Goal: Task Accomplishment & Management: Manage account settings

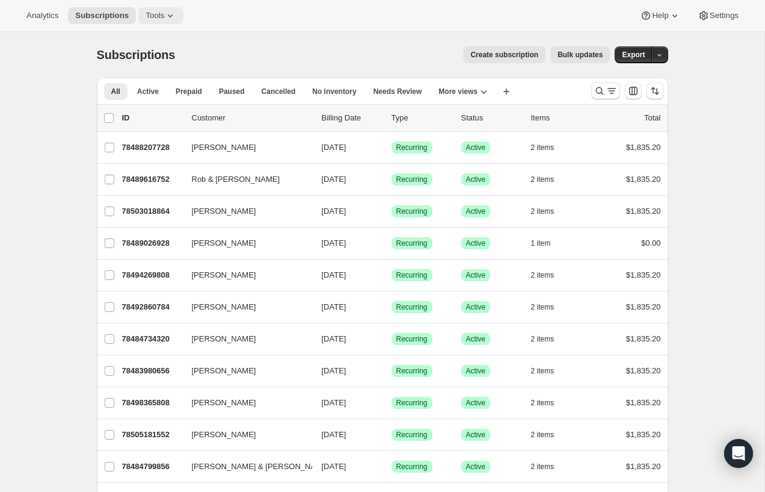
click at [176, 14] on icon at bounding box center [170, 16] width 12 height 12
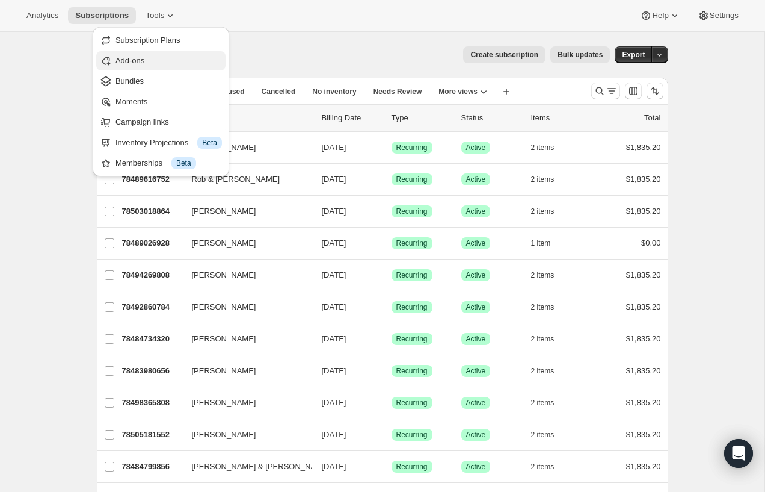
click at [141, 61] on span "Add-ons" at bounding box center [130, 60] width 29 height 9
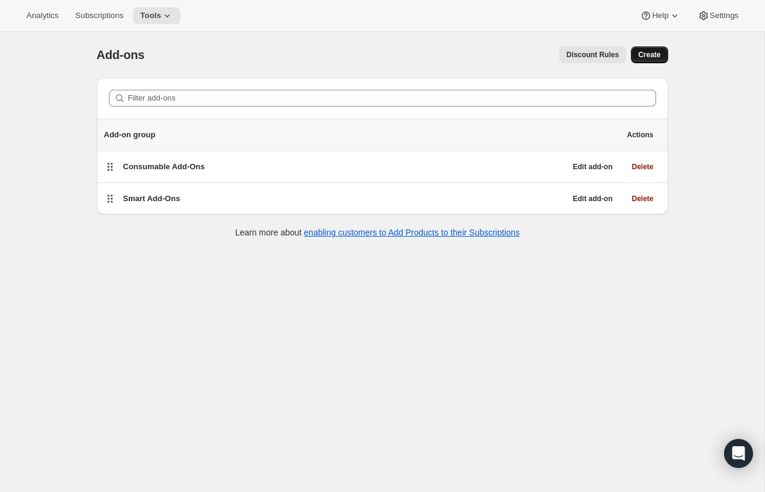
click at [642, 52] on span "Create" at bounding box center [649, 55] width 22 height 10
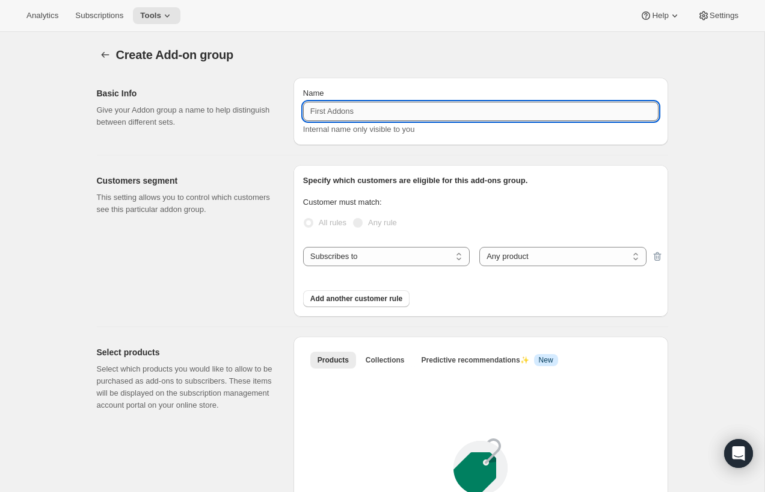
click at [328, 114] on input "Name" at bounding box center [481, 111] width 356 height 19
type input "Gifts"
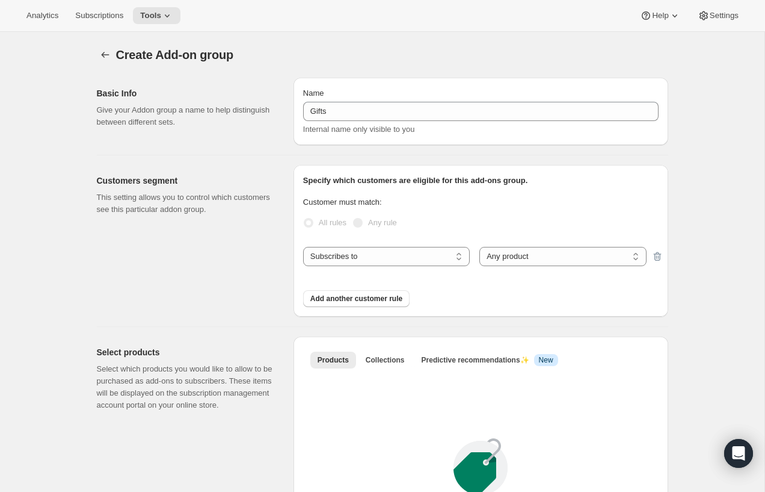
click at [452, 203] on p "Customer must match:" at bounding box center [481, 202] width 356 height 12
click at [454, 256] on select "Subscribes to Shipping address is Customer tags" at bounding box center [386, 256] width 167 height 19
click at [524, 255] on select "Any product Specific products Specific product variants" at bounding box center [563, 256] width 167 height 19
select select "selectedProducts"
click at [480, 247] on select "Any product Specific products Specific product variants" at bounding box center [563, 256] width 167 height 19
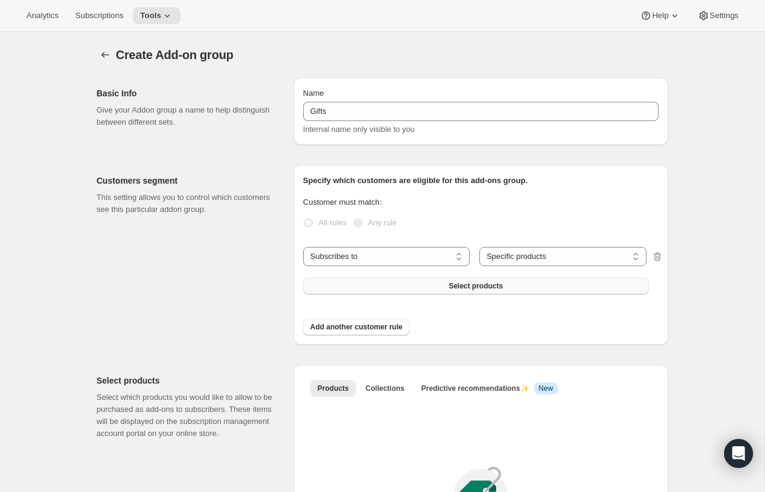
click at [477, 283] on span "Select products" at bounding box center [476, 286] width 54 height 10
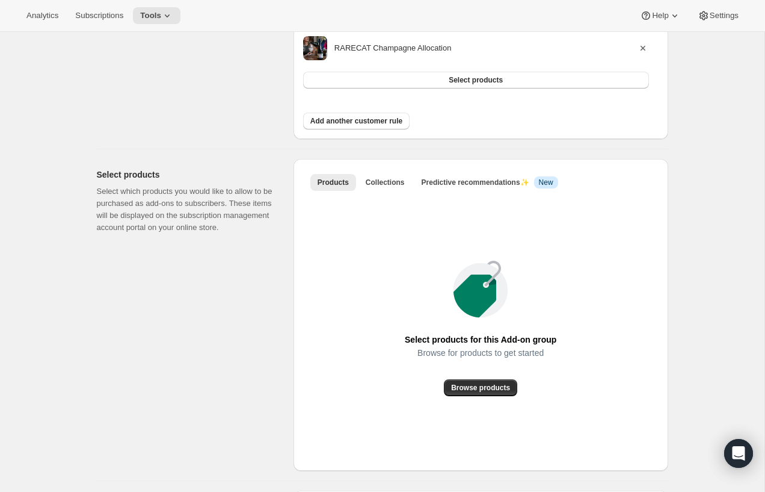
scroll to position [489, 0]
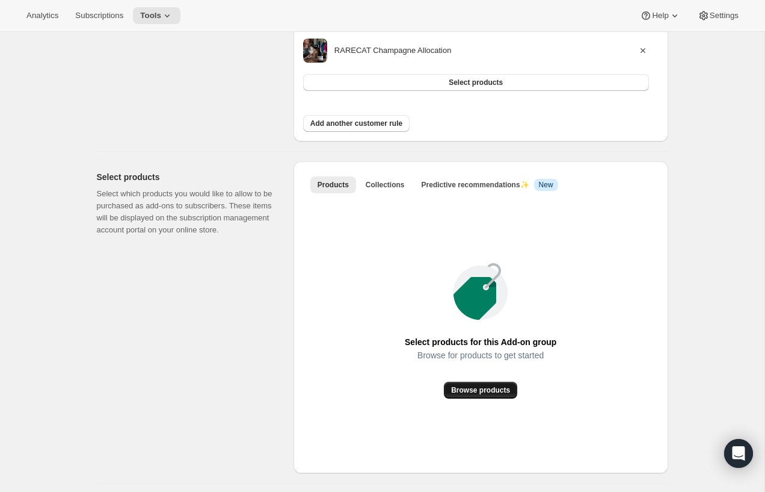
click at [492, 386] on span "Browse products" at bounding box center [480, 390] width 59 height 10
click at [397, 181] on span "Collections" at bounding box center [385, 185] width 39 height 10
click at [478, 390] on span "Add collection" at bounding box center [481, 390] width 50 height 10
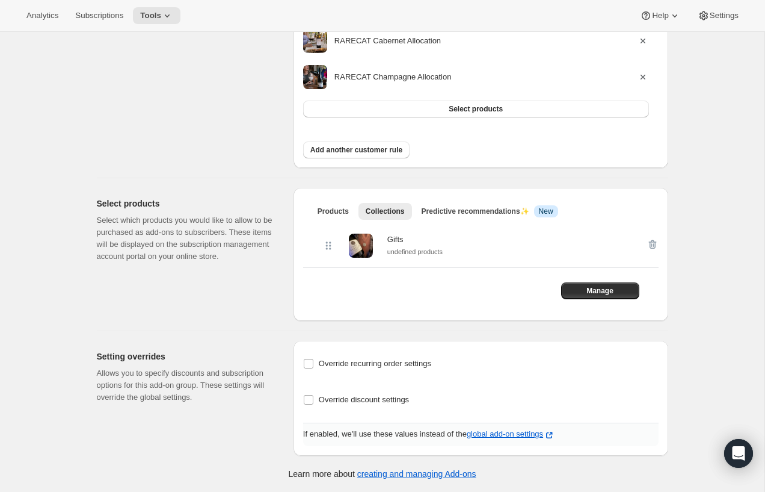
scroll to position [0, 0]
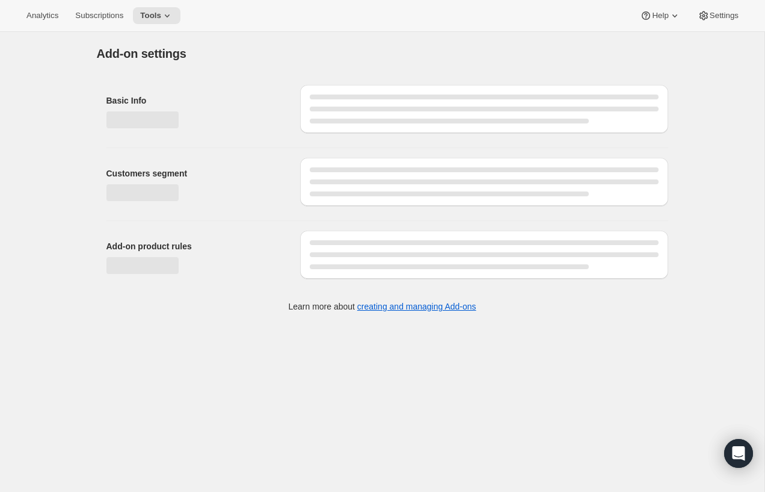
select select "selectedProducts"
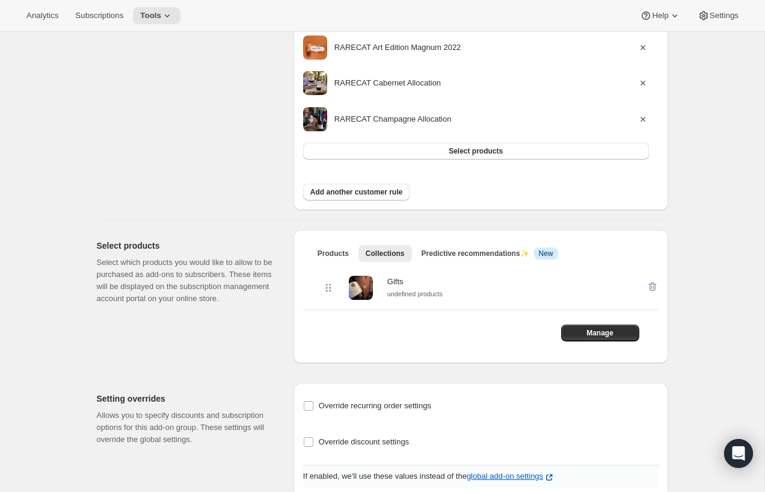
scroll to position [462, 0]
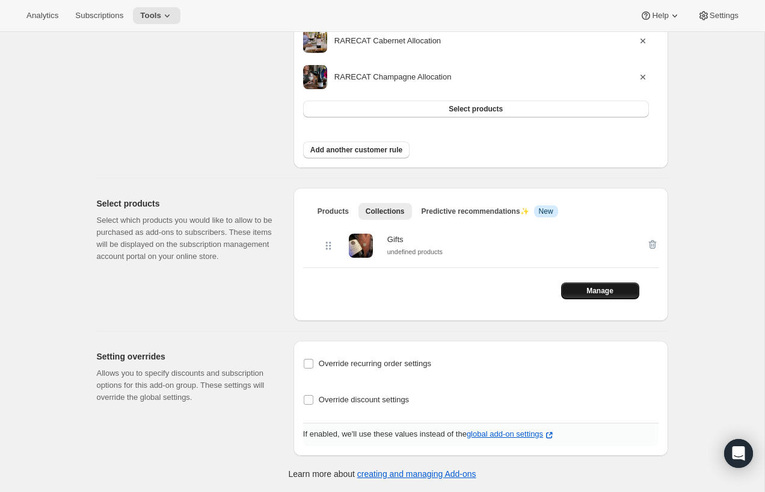
click at [605, 288] on span "Manage" at bounding box center [600, 291] width 27 height 10
click at [668, 327] on div "Edit Add-on group. This page is ready Edit Add-on group Basic Info Give your Ad…" at bounding box center [382, 13] width 600 height 886
click at [307, 399] on input "Override discount settings" at bounding box center [309, 400] width 10 height 10
checkbox input "true"
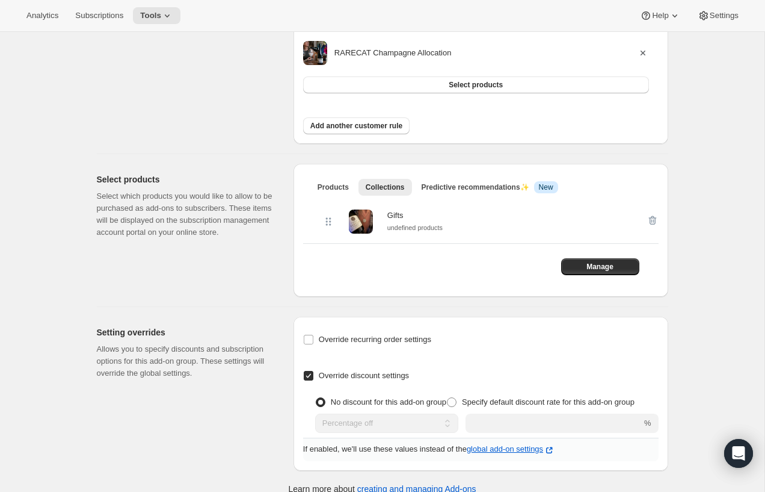
scroll to position [501, 0]
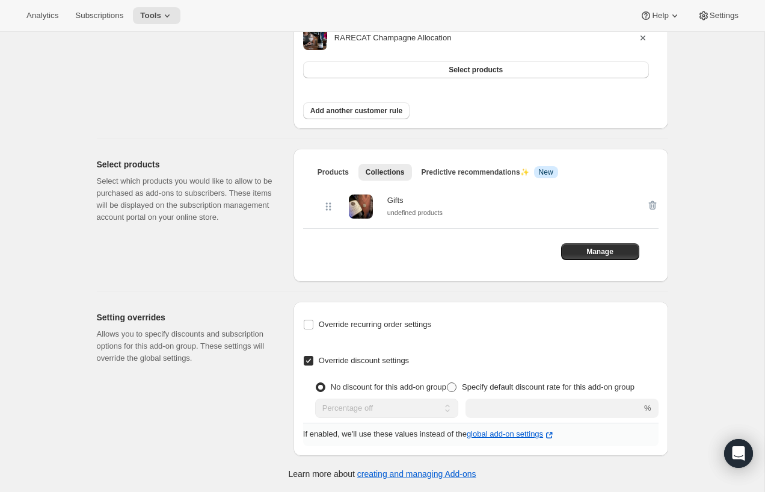
click at [457, 384] on span at bounding box center [452, 387] width 10 height 10
click at [448, 383] on input "Specify default discount rate for this add-on group" at bounding box center [447, 382] width 1 height 1
radio input "true"
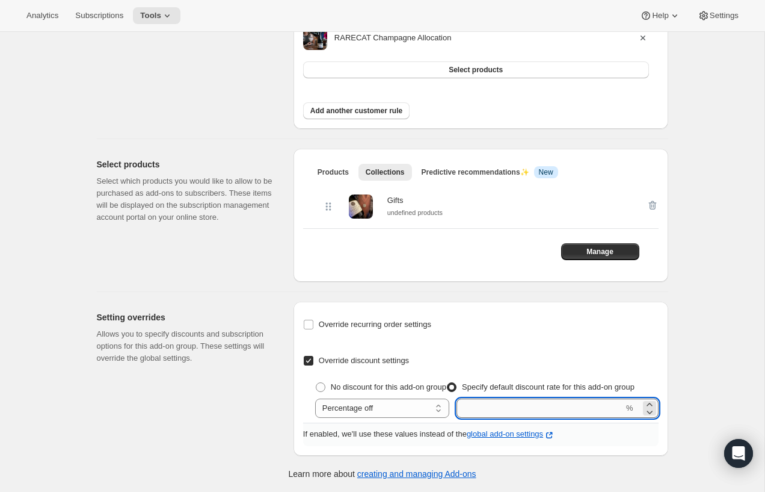
click at [516, 406] on input "integer" at bounding box center [540, 407] width 167 height 19
type input "20"
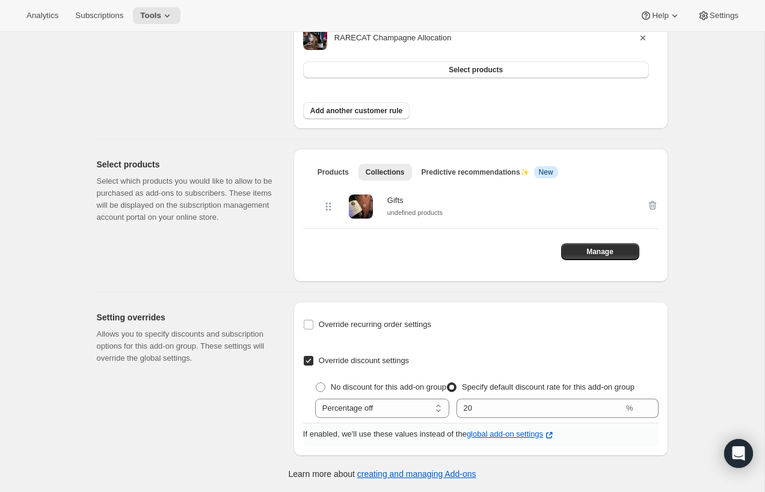
click at [615, 446] on div "If enabled, we'll use these values instead of the global add-on settings" at bounding box center [481, 434] width 356 height 23
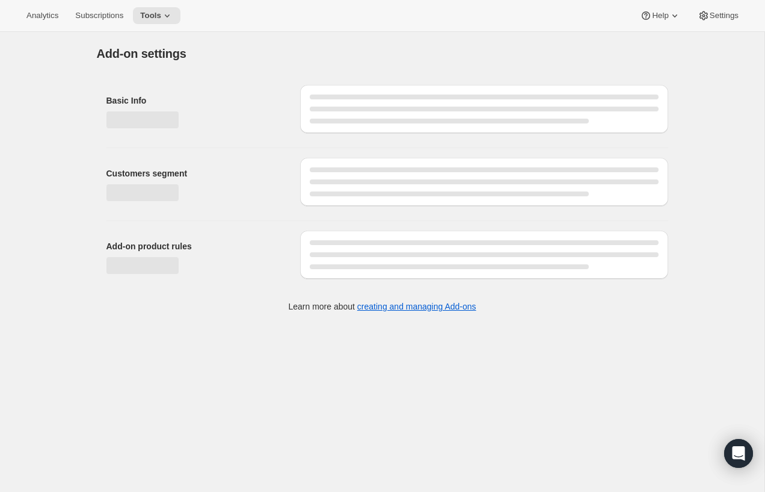
select select "selectedProducts"
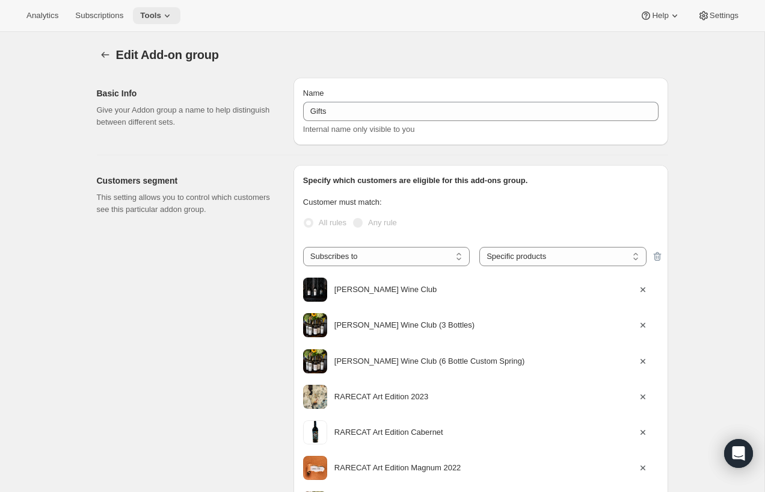
click at [173, 13] on icon at bounding box center [167, 16] width 12 height 12
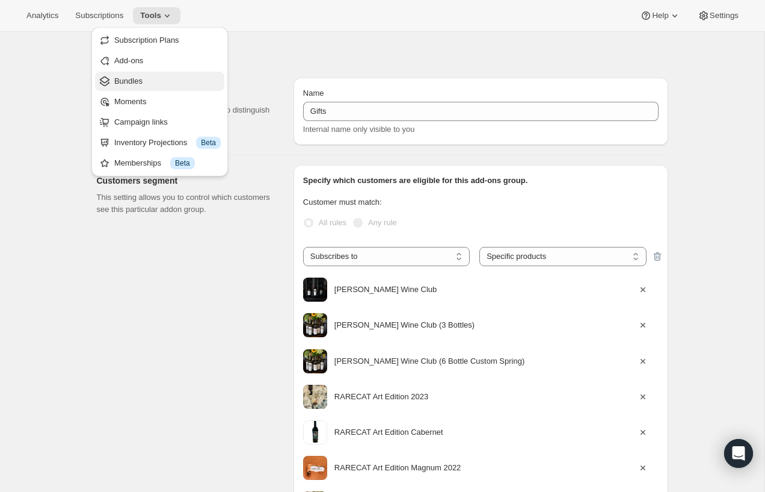
click at [140, 78] on span "Bundles" at bounding box center [128, 80] width 28 height 9
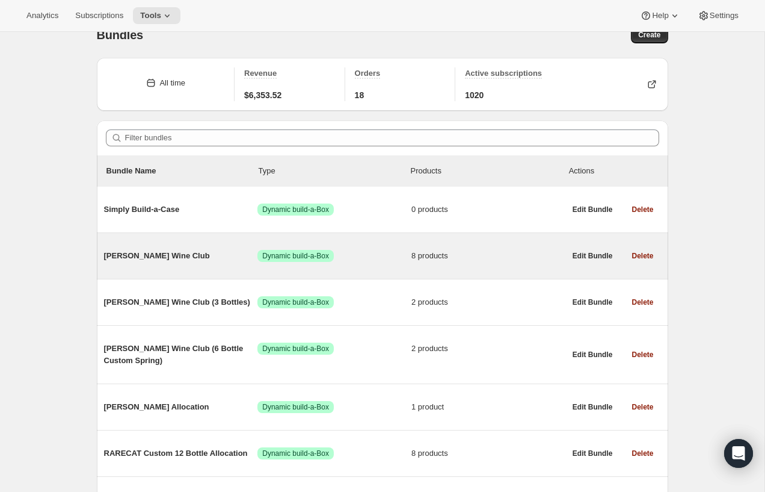
scroll to position [21, 0]
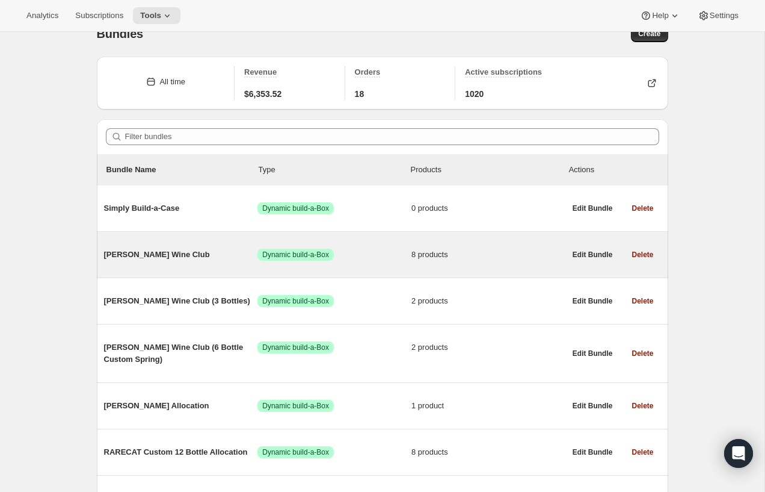
click at [144, 252] on span "[PERSON_NAME] Wine Club" at bounding box center [181, 255] width 154 height 12
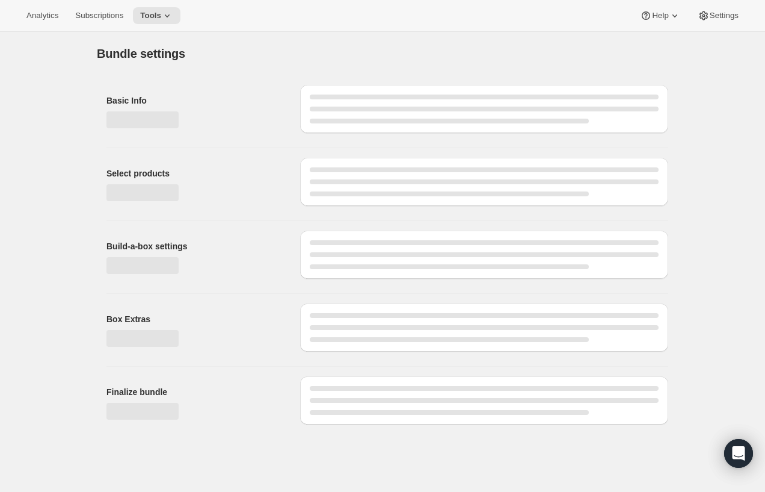
type input "[PERSON_NAME] Wine Club"
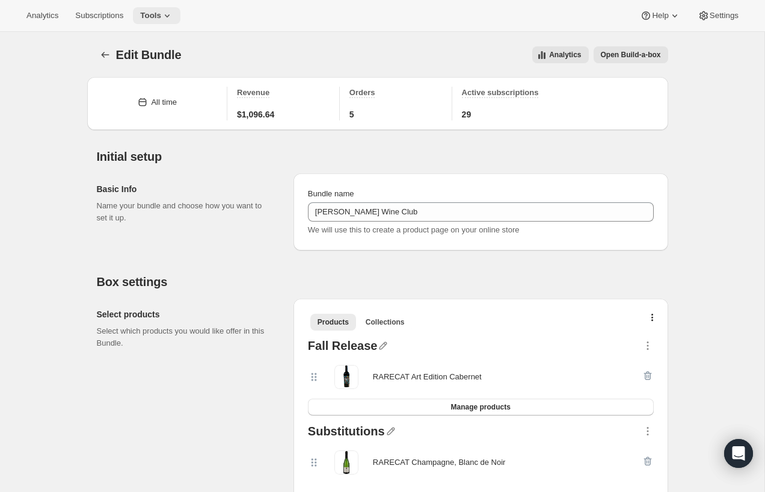
click at [170, 15] on icon at bounding box center [167, 15] width 5 height 3
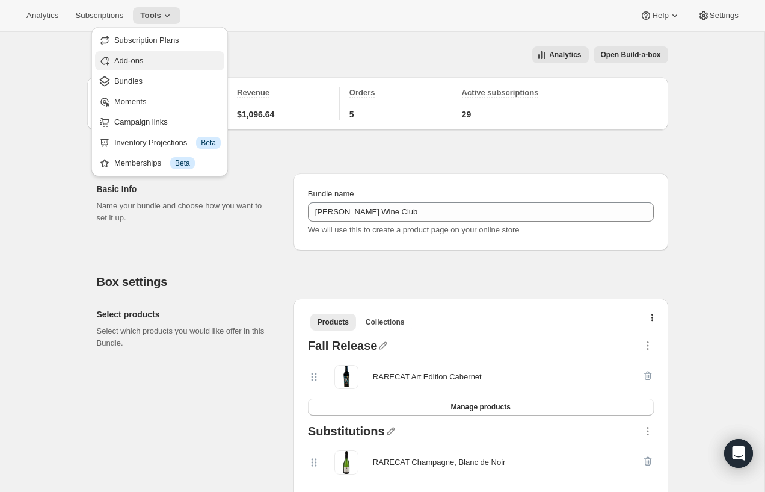
click at [147, 59] on span "Add-ons" at bounding box center [167, 61] width 107 height 12
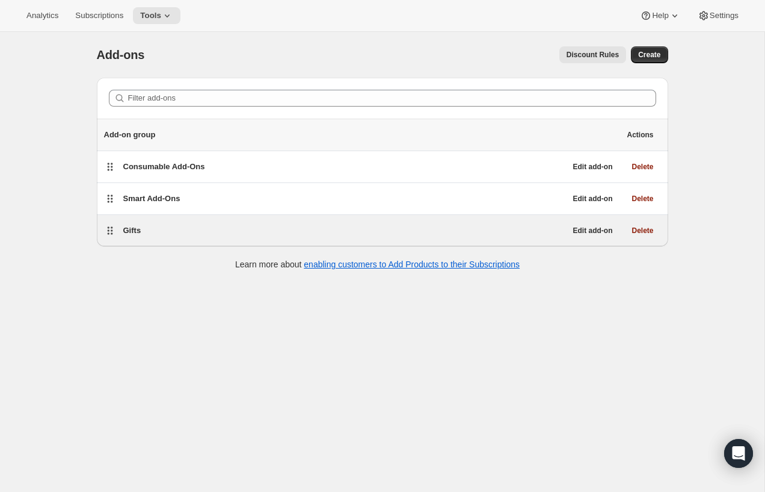
click at [135, 227] on span "Gifts" at bounding box center [132, 230] width 18 height 9
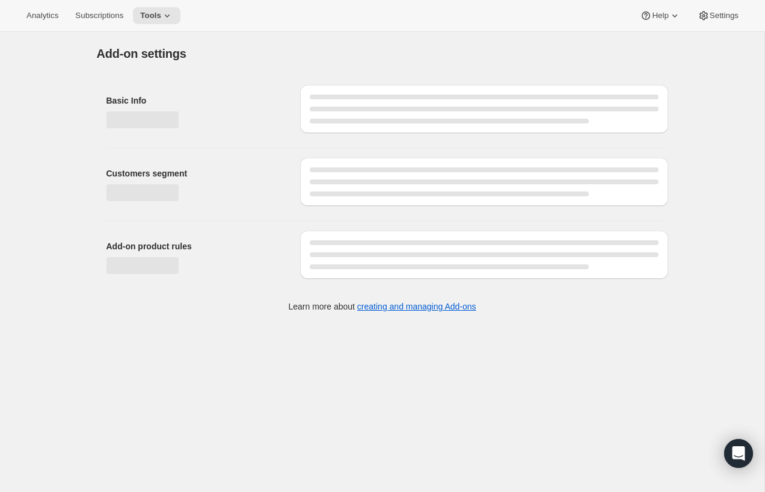
select select "selectedProducts"
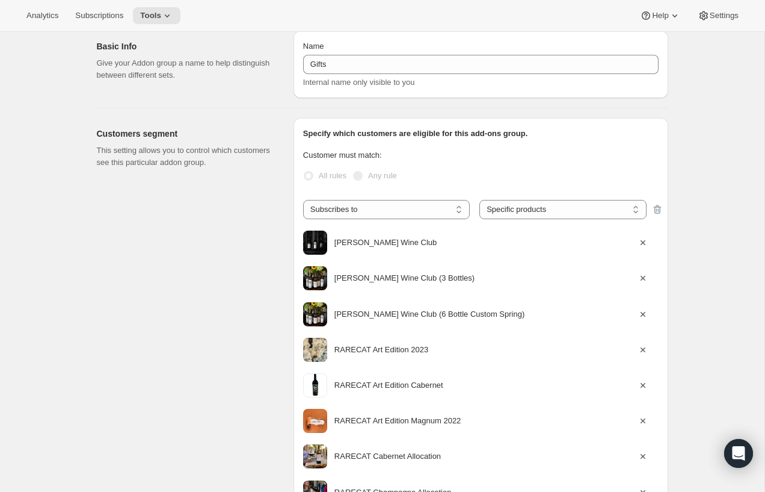
scroll to position [40, 0]
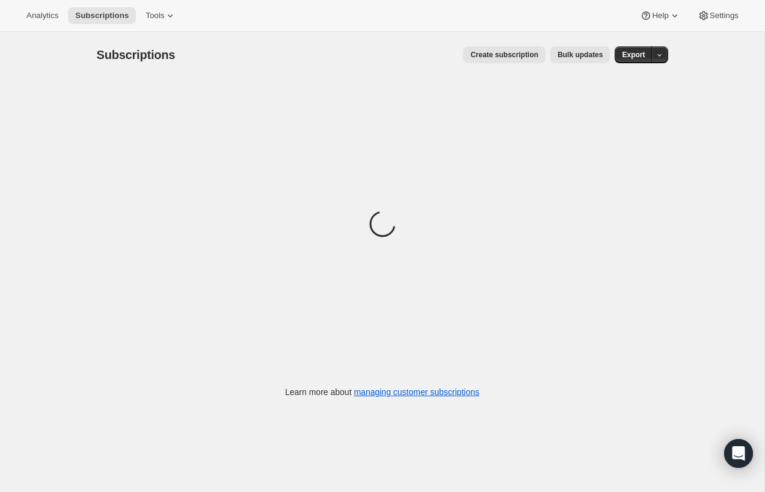
scroll to position [2, 0]
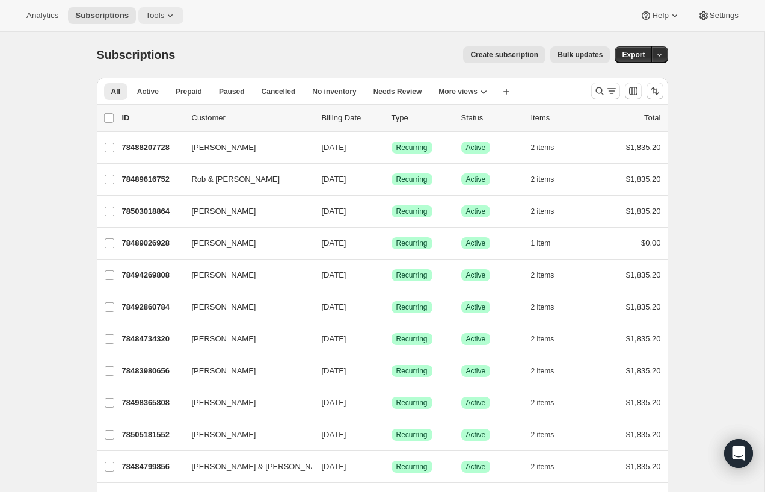
click at [173, 14] on icon at bounding box center [170, 16] width 12 height 12
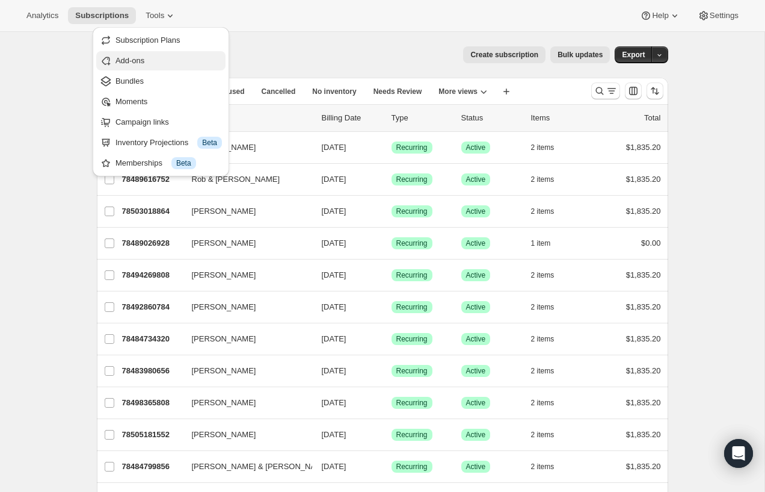
click at [144, 62] on span "Add-ons" at bounding box center [130, 60] width 29 height 9
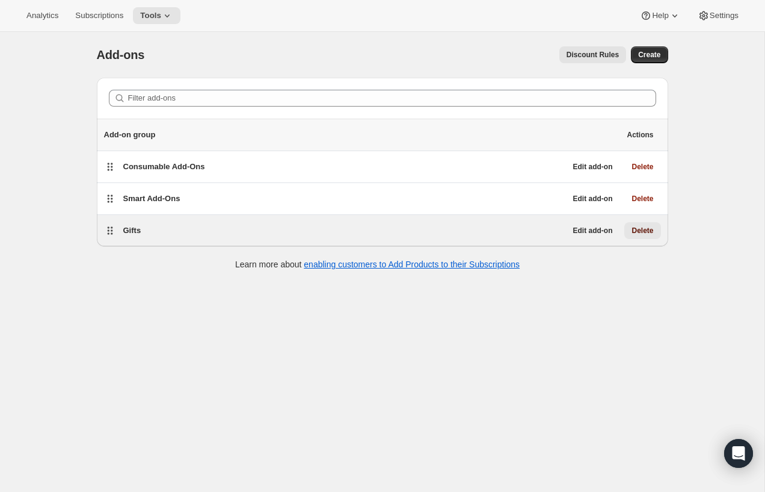
click at [643, 230] on span "Delete" at bounding box center [643, 231] width 22 height 10
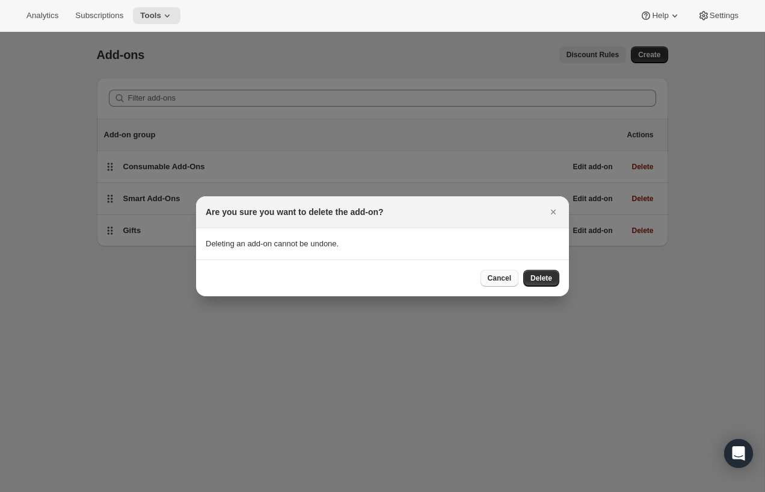
click at [505, 278] on span "Cancel" at bounding box center [499, 278] width 23 height 10
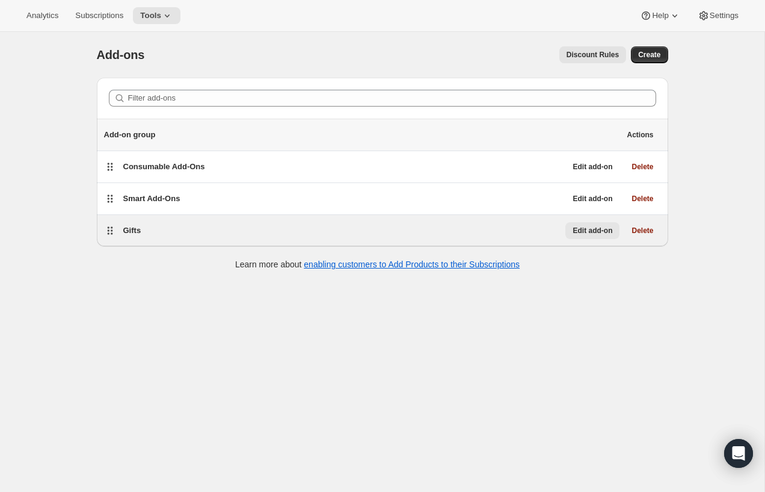
click at [590, 234] on span "Edit add-on" at bounding box center [593, 231] width 40 height 10
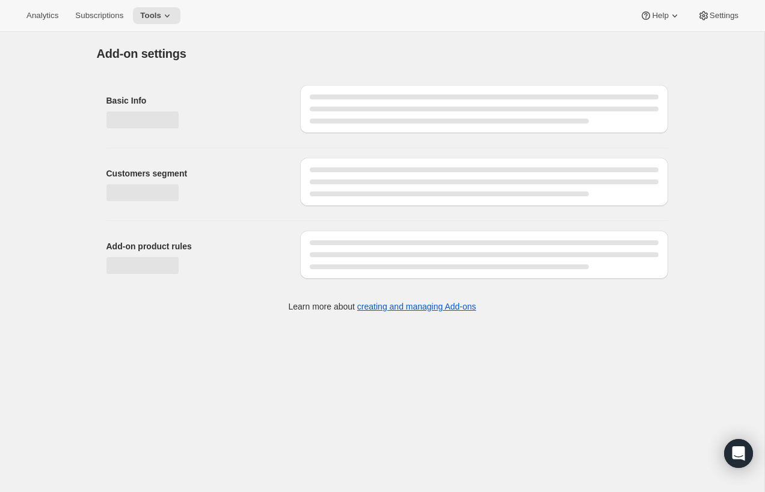
select select "selectedProducts"
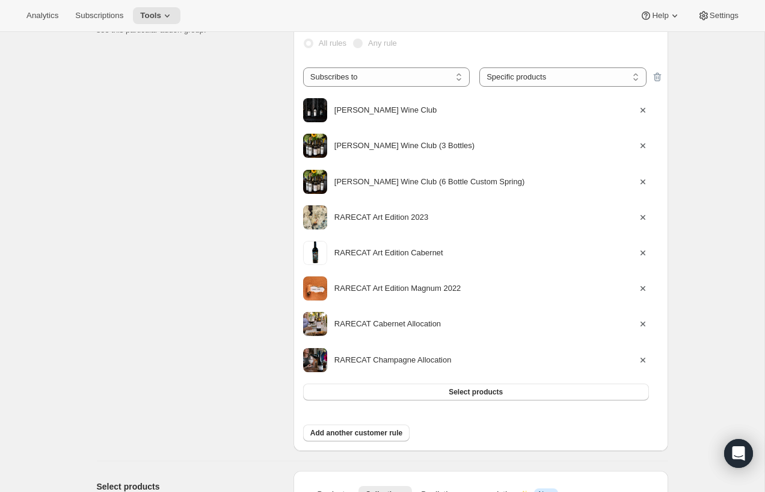
scroll to position [181, 0]
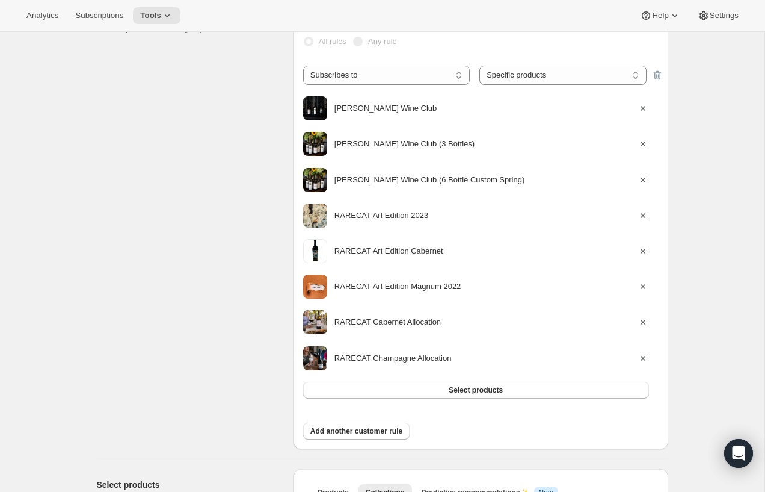
click at [646, 283] on icon "button" at bounding box center [643, 286] width 12 height 12
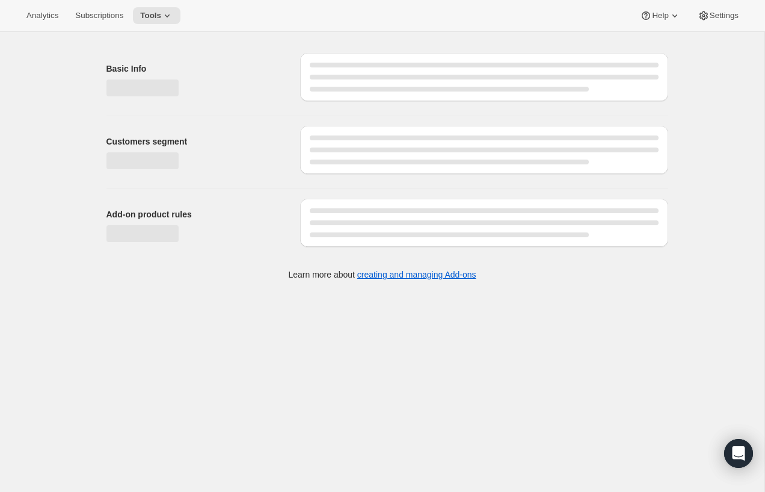
select select "selectedProducts"
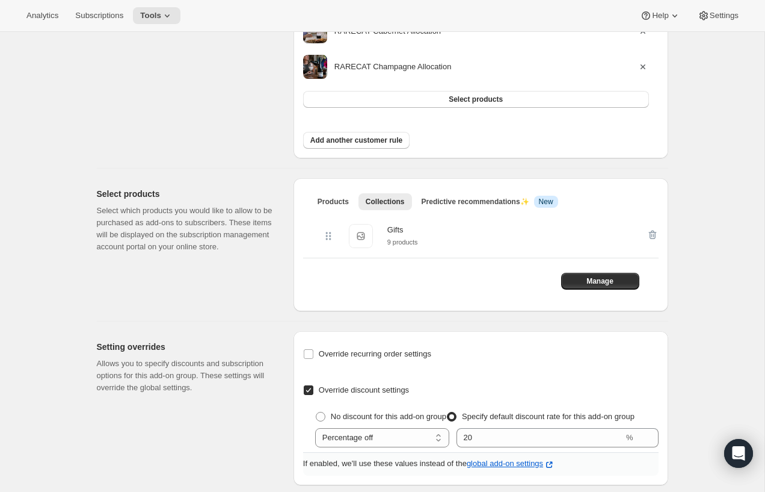
scroll to position [438, 0]
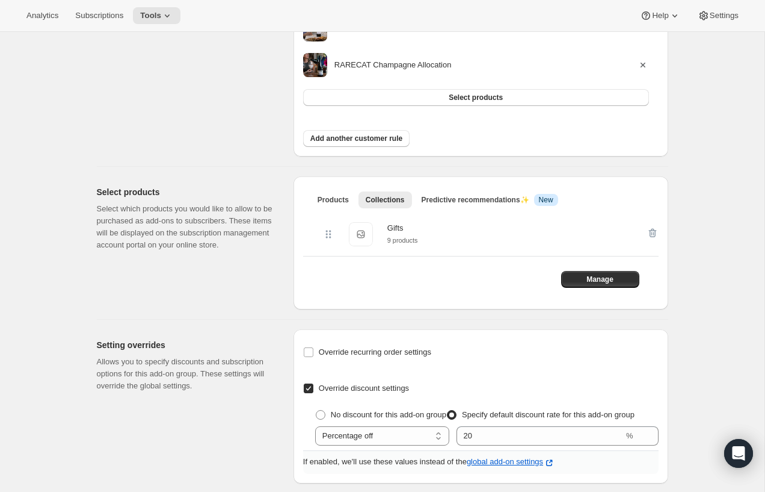
click at [360, 230] on span "Gifts" at bounding box center [361, 234] width 24 height 24
click at [330, 236] on icon at bounding box center [330, 237] width 2 height 2
click at [604, 275] on span "Manage" at bounding box center [600, 279] width 27 height 10
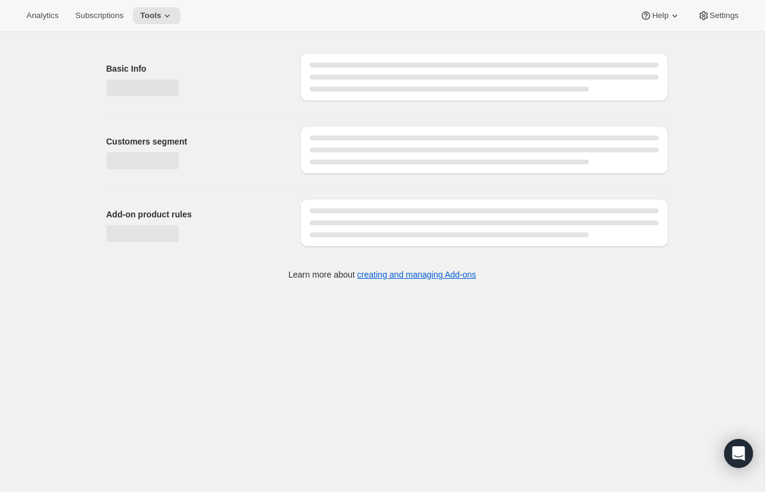
scroll to position [440, 0]
select select "selectedProducts"
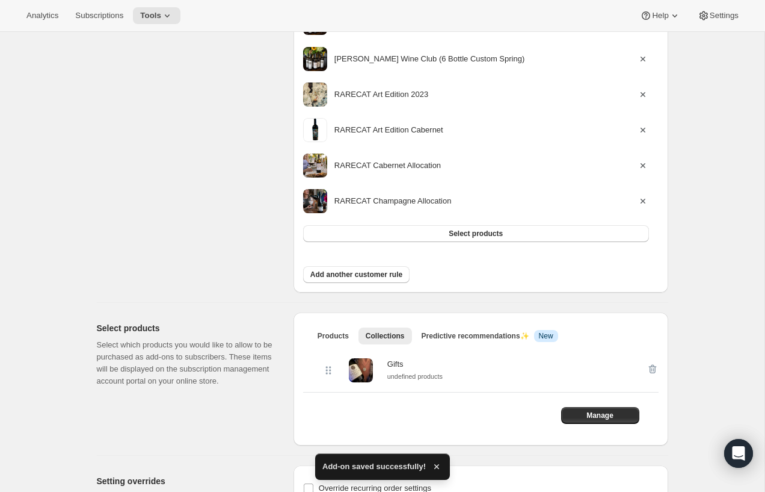
scroll to position [0, 0]
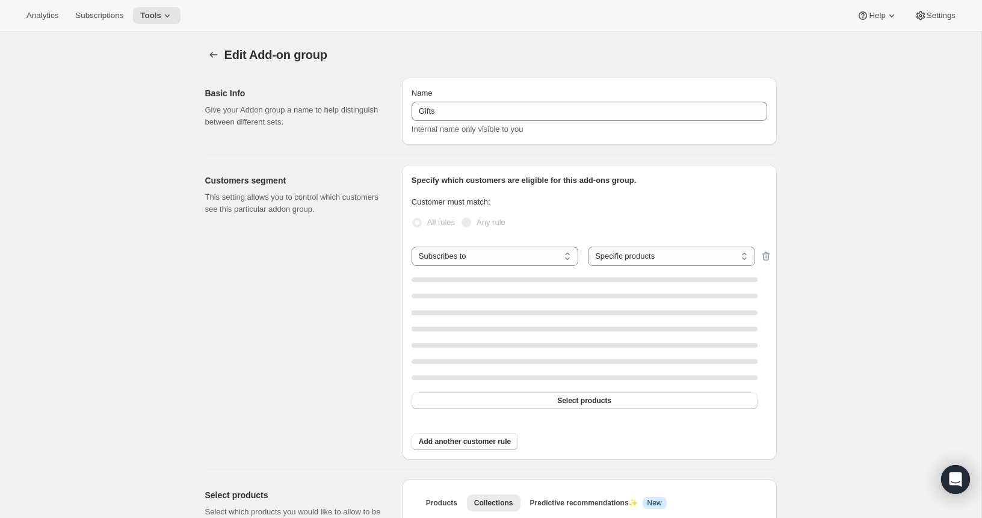
select select "selectedProducts"
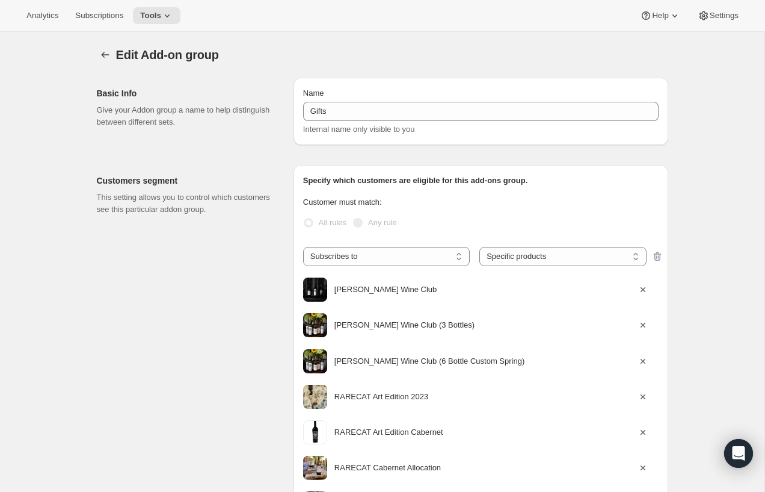
click at [551, 326] on div "[PERSON_NAME] Wine Club (3 Bottles)" at bounding box center [486, 325] width 303 height 12
click at [422, 255] on select "Subscribes to Shipping address is Customer tags" at bounding box center [386, 256] width 167 height 19
click at [454, 211] on div "Customer must match: All rules Any rule" at bounding box center [481, 216] width 356 height 41
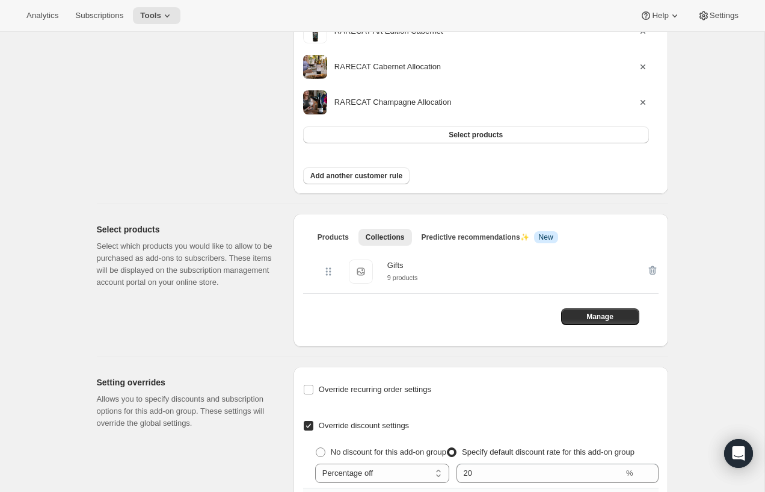
scroll to position [466, 0]
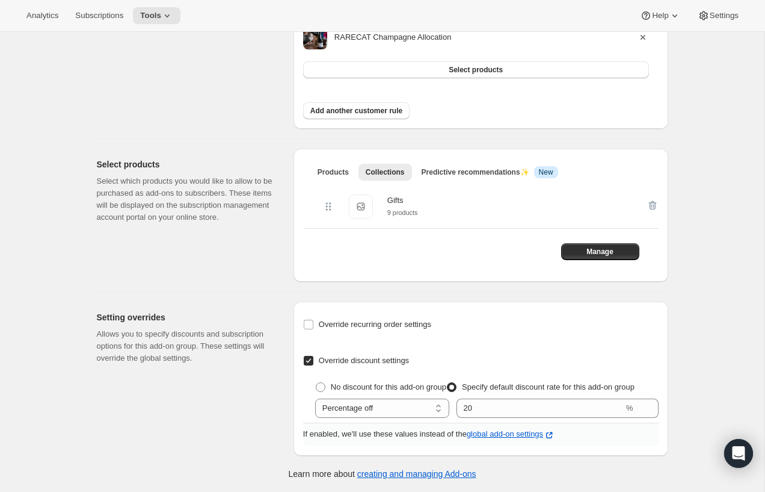
click at [313, 384] on div "No discount for this add-on group Specify default discount rate for this add-on…" at bounding box center [481, 397] width 356 height 39
click at [319, 386] on span at bounding box center [321, 387] width 10 height 10
click at [316, 383] on input "No discount for this add-on group" at bounding box center [316, 382] width 1 height 1
radio input "true"
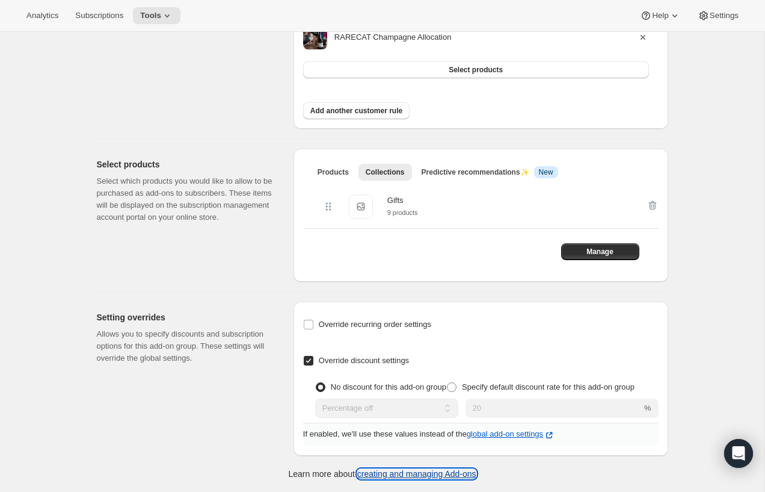
click at [408, 476] on link "creating and managing Add-ons" at bounding box center [416, 474] width 119 height 10
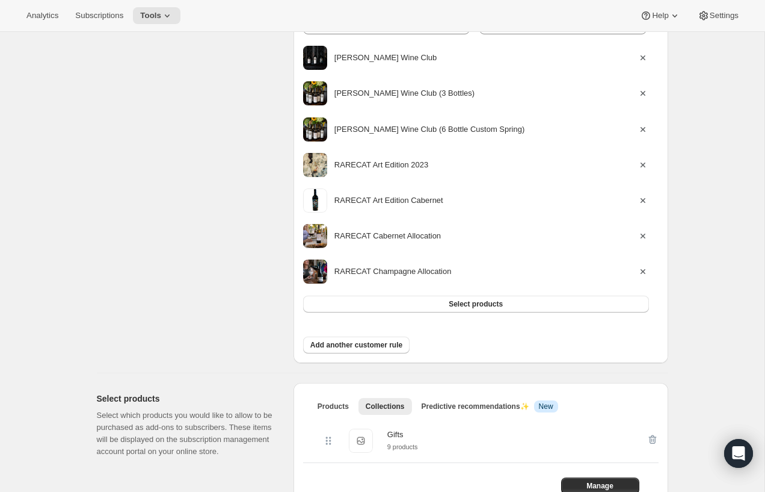
scroll to position [146, 0]
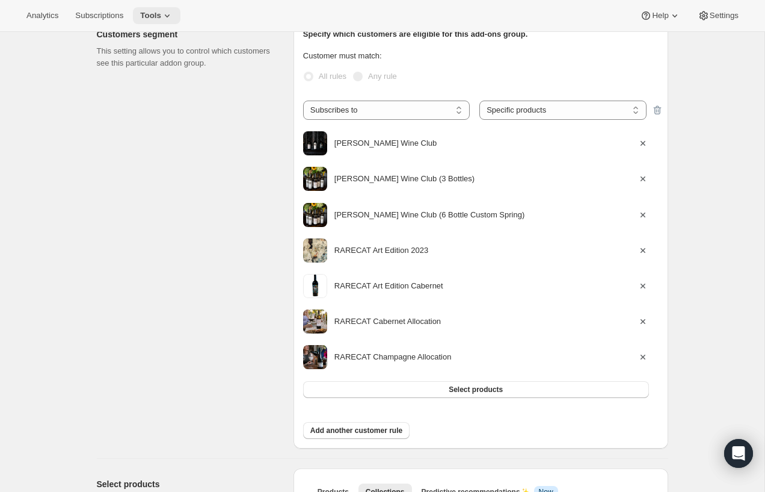
click at [170, 13] on icon at bounding box center [167, 16] width 12 height 12
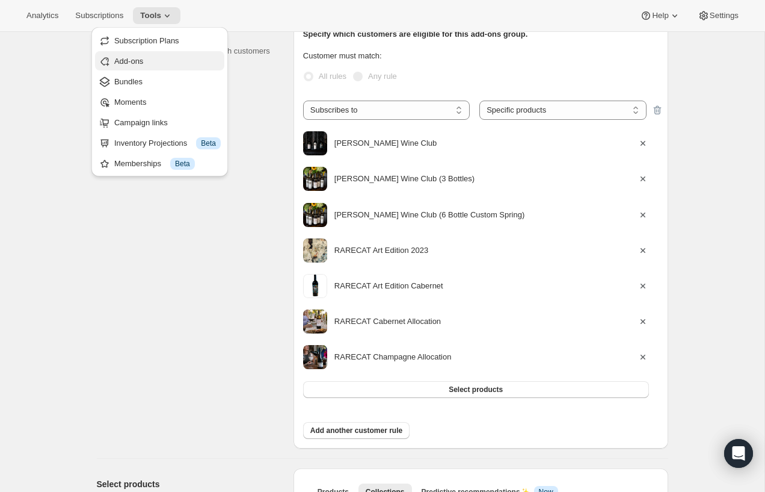
click at [158, 61] on span "Add-ons" at bounding box center [167, 61] width 107 height 12
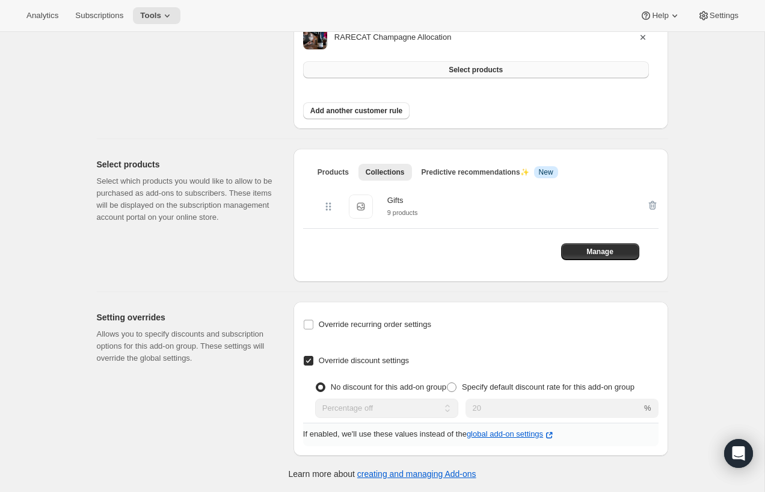
scroll to position [0, 0]
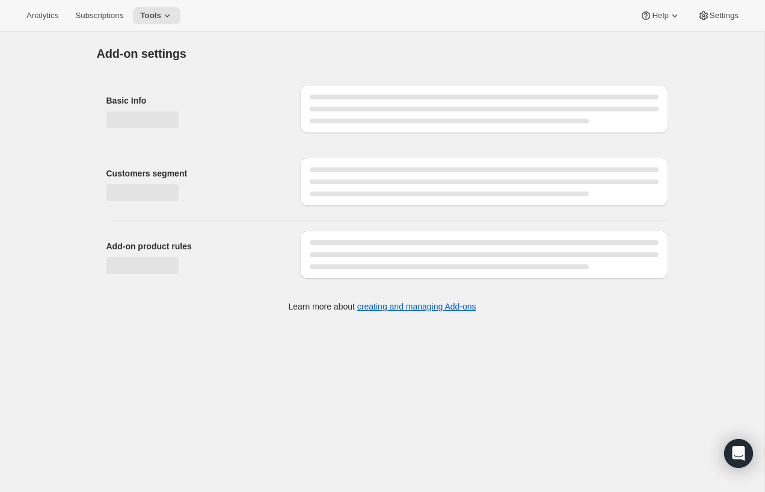
select select "selectedProducts"
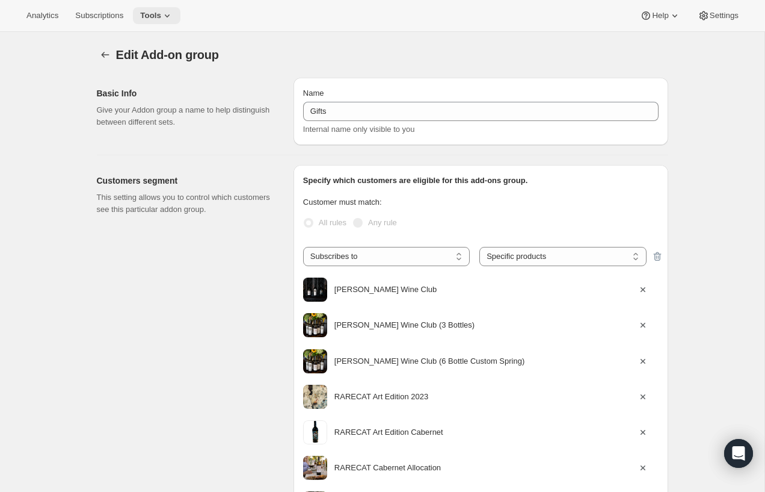
click at [173, 17] on icon at bounding box center [167, 16] width 12 height 12
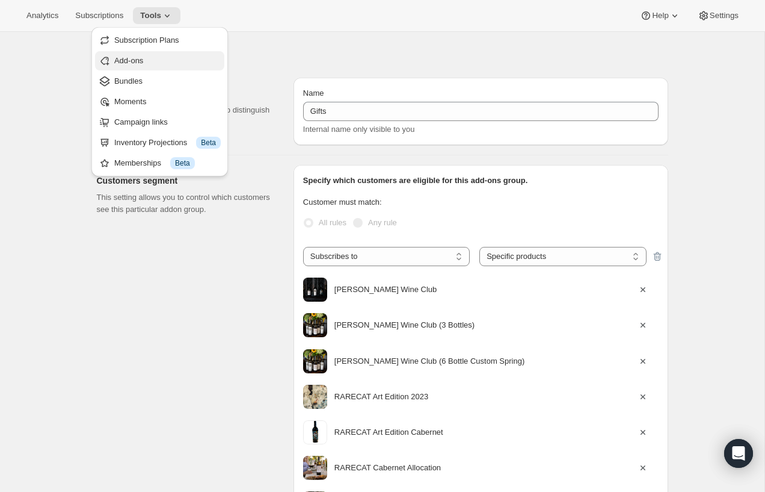
click at [165, 66] on span "Add-ons" at bounding box center [167, 61] width 107 height 12
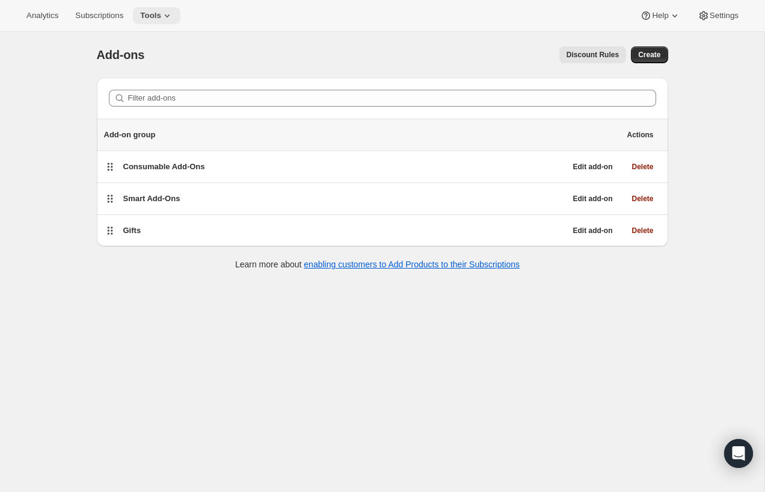
click at [173, 10] on icon at bounding box center [167, 16] width 12 height 12
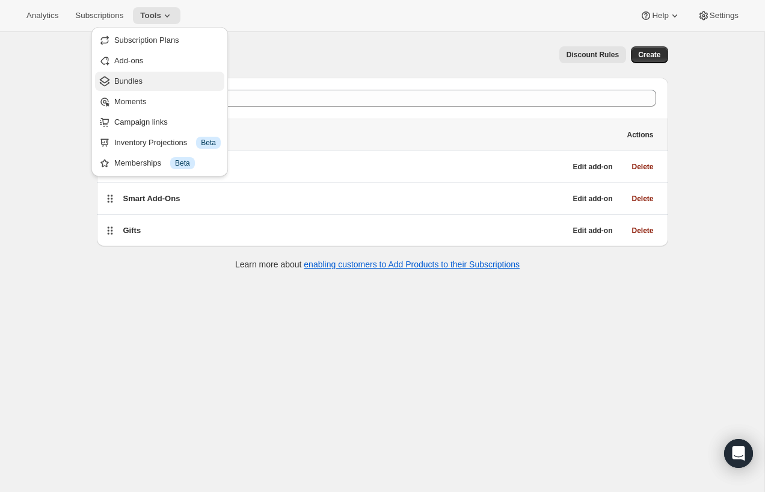
click at [152, 81] on span "Bundles" at bounding box center [167, 81] width 107 height 12
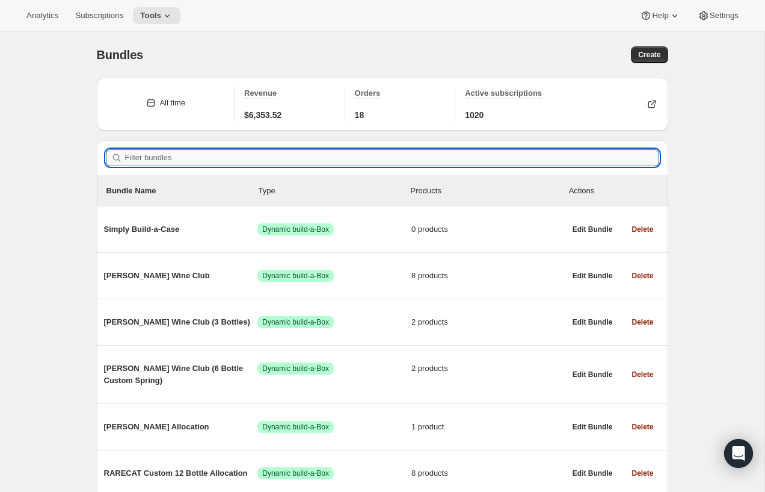
click at [167, 155] on input "Filter bundles" at bounding box center [392, 157] width 534 height 17
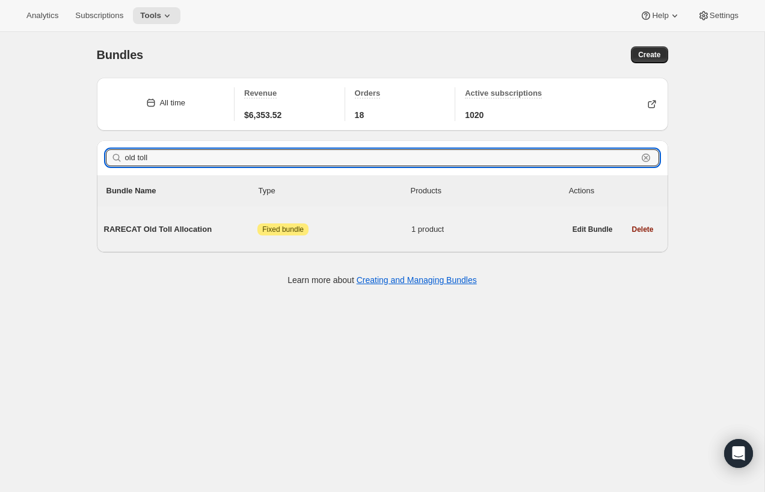
type input "old toll"
click at [168, 229] on span "RARECAT Old Toll Allocation" at bounding box center [181, 229] width 154 height 12
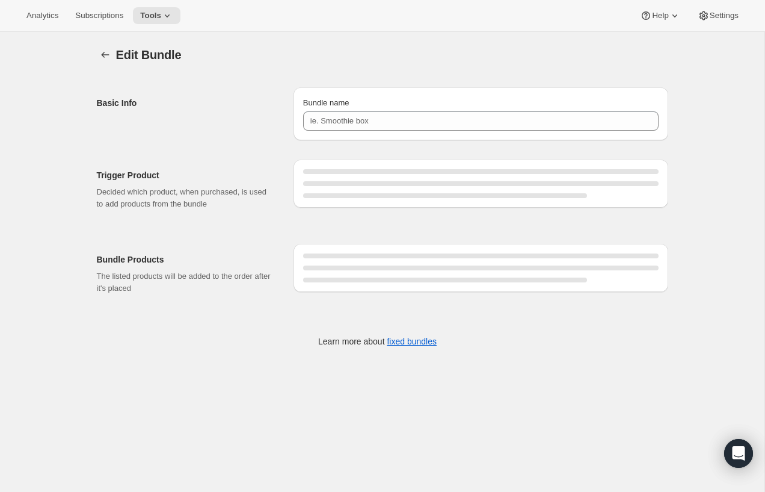
type input "RARECAT Old Toll Allocation"
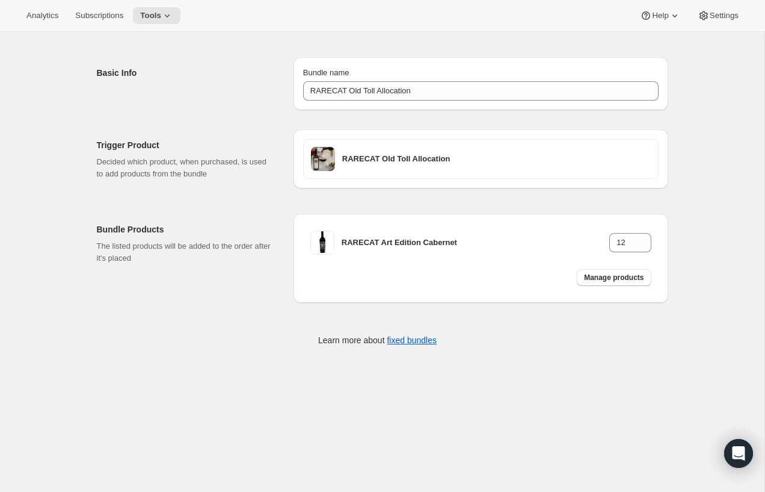
scroll to position [32, 0]
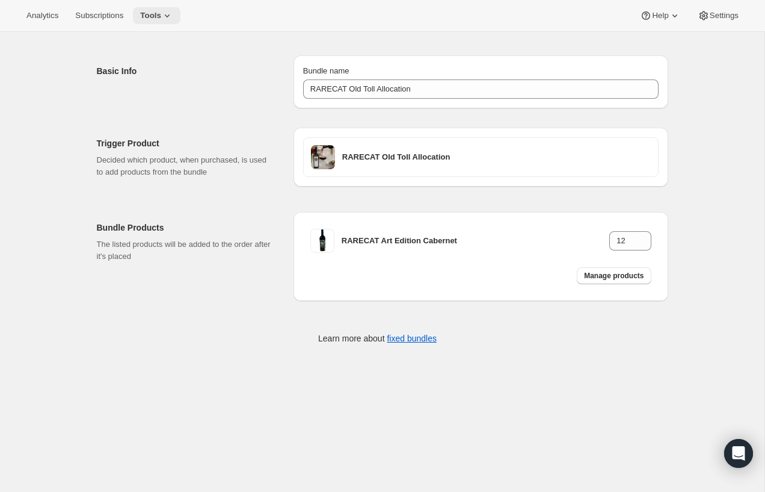
click at [173, 12] on icon at bounding box center [167, 16] width 12 height 12
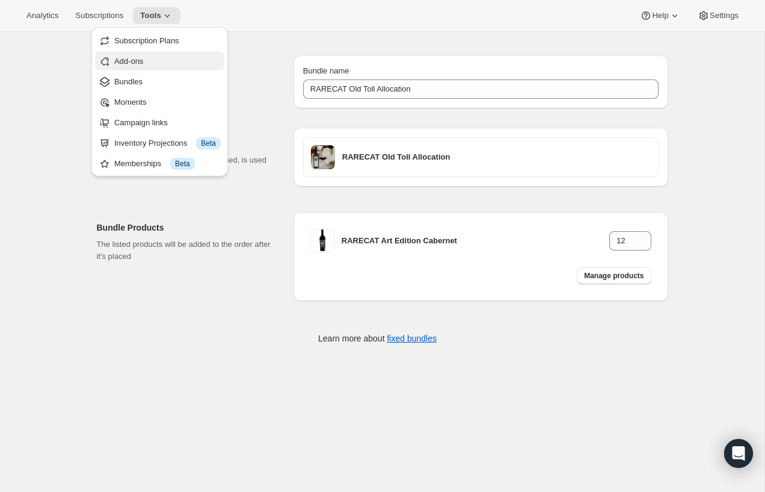
click at [138, 57] on span "Add-ons" at bounding box center [128, 61] width 29 height 9
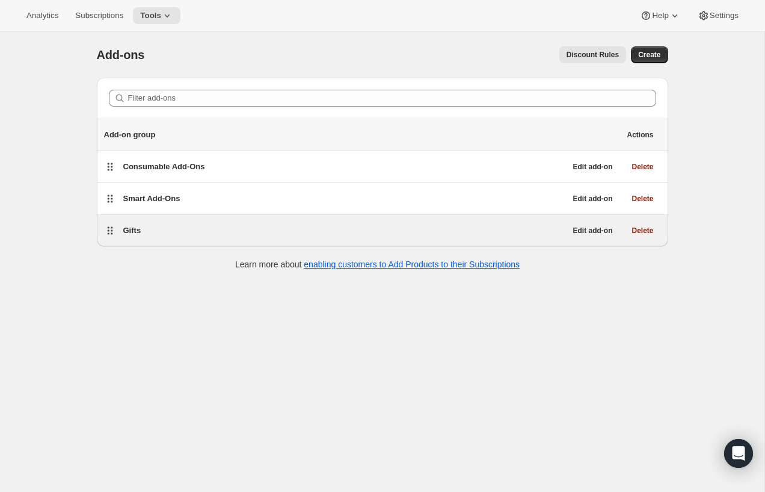
click at [135, 230] on span "Gifts" at bounding box center [132, 230] width 18 height 9
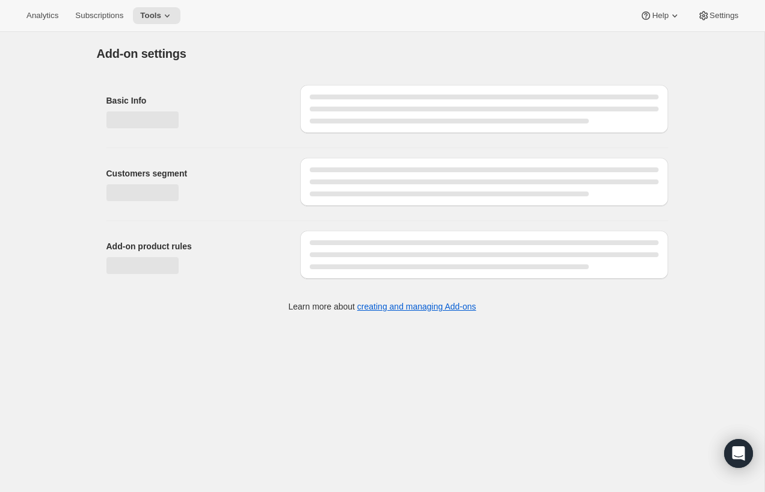
select select "selectedProducts"
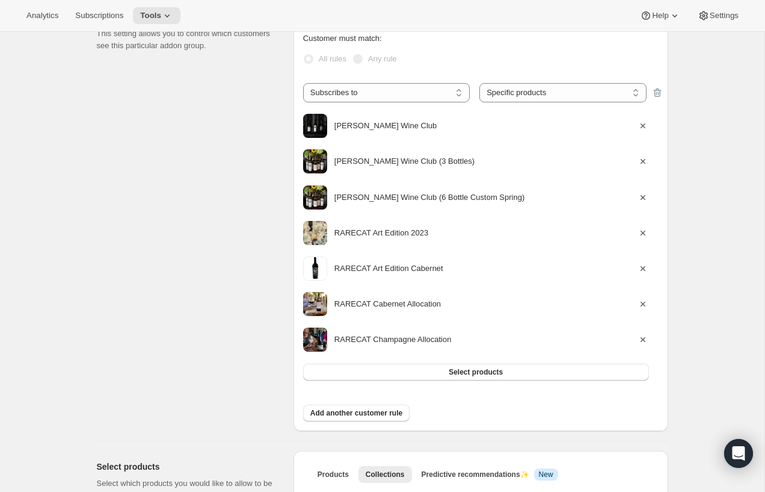
scroll to position [164, 0]
click at [468, 363] on button "Select products" at bounding box center [476, 371] width 346 height 17
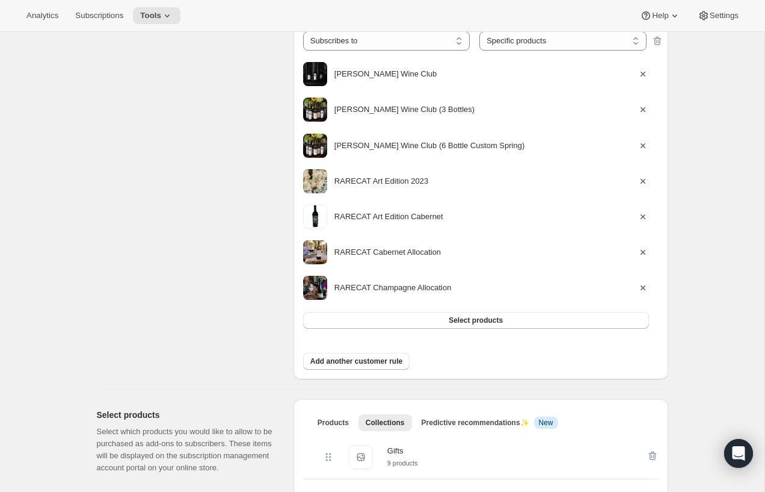
scroll to position [215, 0]
click at [486, 320] on span "Select products" at bounding box center [476, 321] width 54 height 10
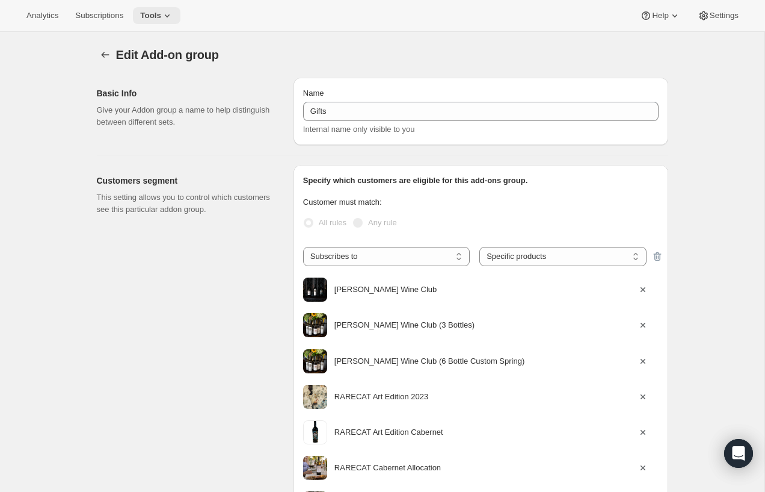
click at [169, 11] on icon at bounding box center [167, 16] width 12 height 12
